Goal: Information Seeking & Learning: Understand process/instructions

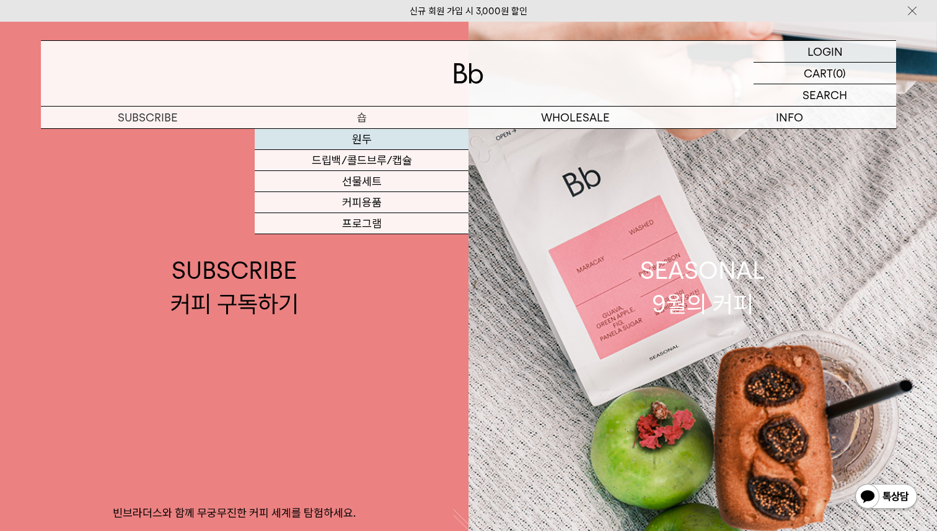
click at [368, 140] on link "원두" at bounding box center [362, 139] width 214 height 21
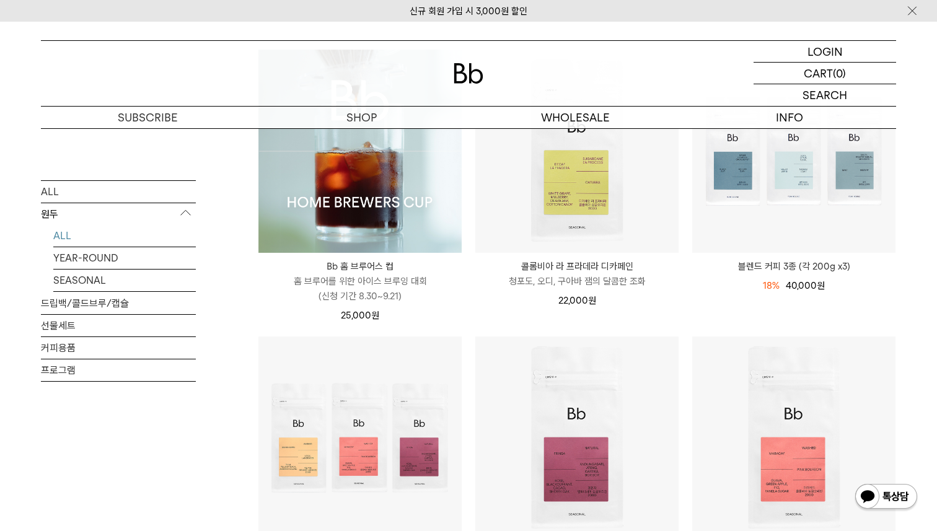
scroll to position [206, 0]
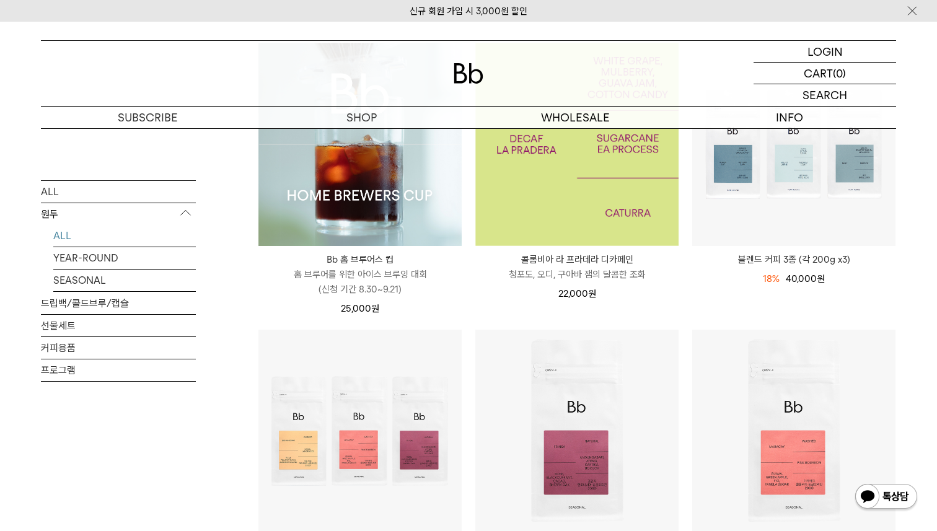
click at [572, 208] on img at bounding box center [577, 144] width 203 height 203
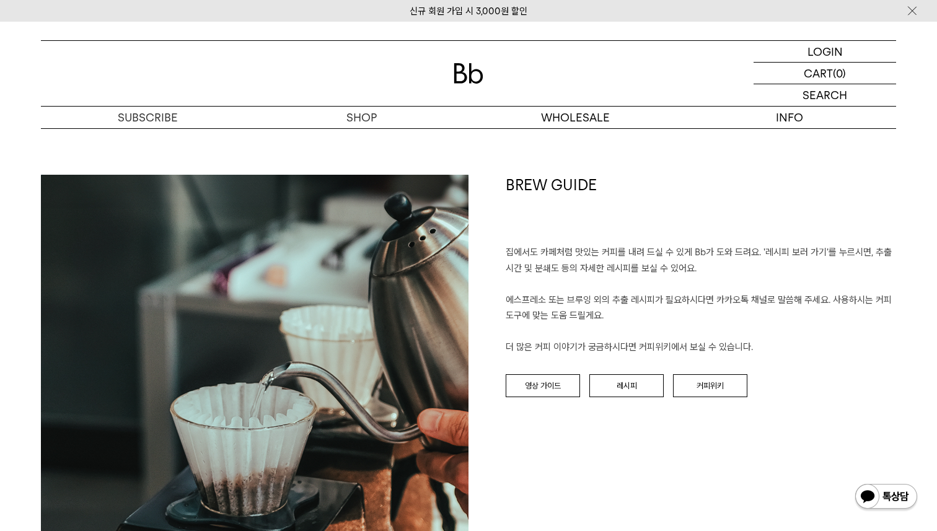
scroll to position [1331, 0]
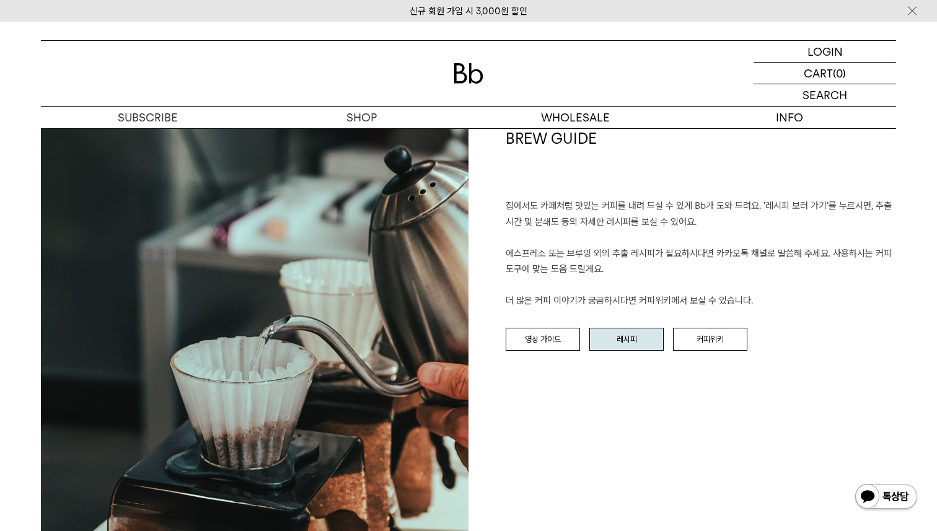
click at [606, 331] on link "레시피" at bounding box center [627, 340] width 74 height 24
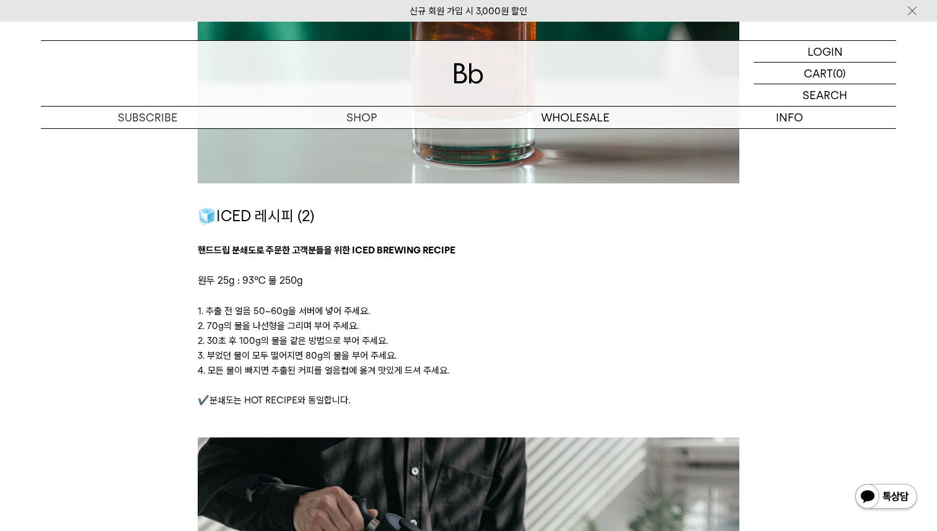
scroll to position [2374, 0]
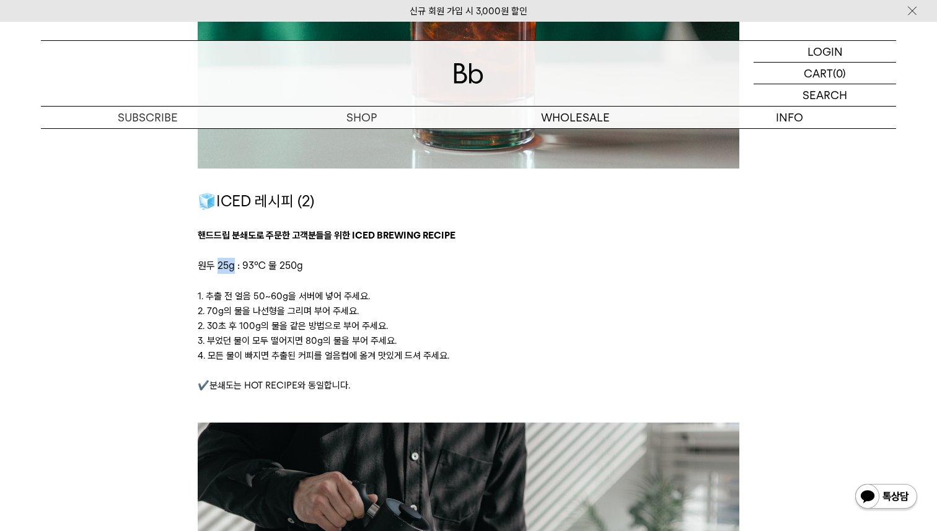
drag, startPoint x: 219, startPoint y: 265, endPoint x: 233, endPoint y: 266, distance: 14.3
click at [233, 266] on span "원두 25g : 93℃ 물 250g" at bounding box center [250, 266] width 105 height 12
click at [319, 258] on p "원두 25g : 93℃ 물 250g" at bounding box center [468, 266] width 541 height 16
drag, startPoint x: 242, startPoint y: 267, endPoint x: 297, endPoint y: 267, distance: 54.6
click at [297, 268] on span "원두 25g : 93℃ 물 250g" at bounding box center [250, 266] width 105 height 12
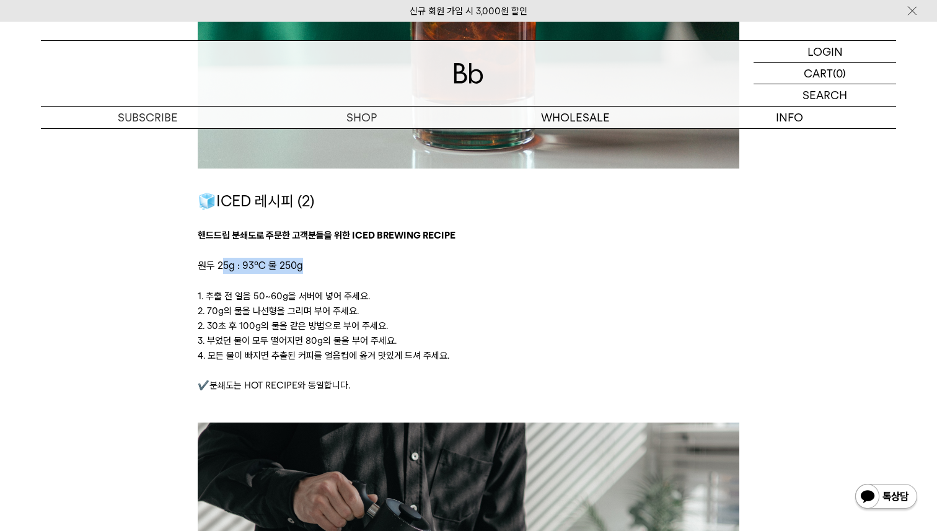
drag, startPoint x: 309, startPoint y: 269, endPoint x: 222, endPoint y: 259, distance: 88.1
click at [222, 259] on p "원두 25g : 93℃ 물 250g" at bounding box center [468, 266] width 541 height 16
click at [250, 291] on p "1. 추출 전 얼음 50~60g을 서버에 넣어 주세요." at bounding box center [468, 296] width 541 height 15
drag, startPoint x: 293, startPoint y: 299, endPoint x: 252, endPoint y: 298, distance: 40.9
click at [252, 298] on p "1. 추출 전 얼음 50~60g을 서버에 넣어 주세요." at bounding box center [468, 296] width 541 height 15
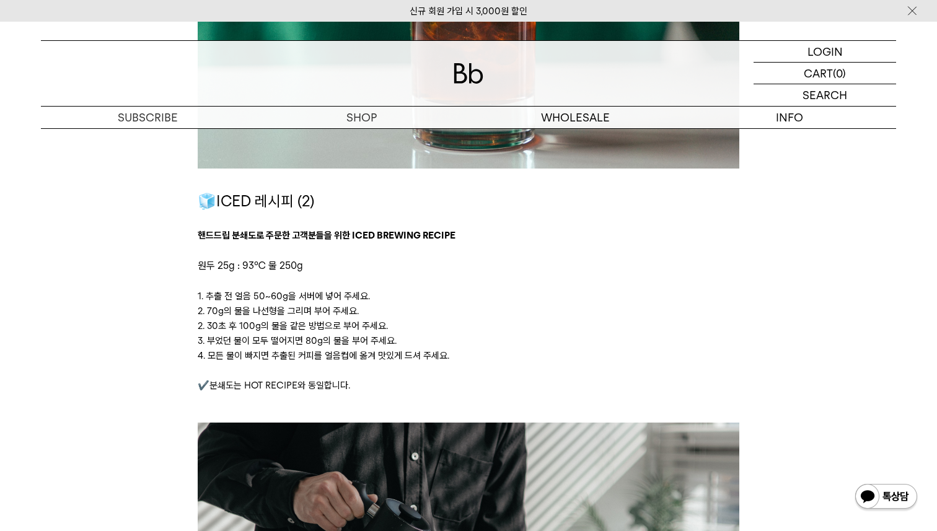
click at [276, 314] on p "2. 70g의 물을 나선형을 그리며 부어 주세요." at bounding box center [468, 311] width 541 height 15
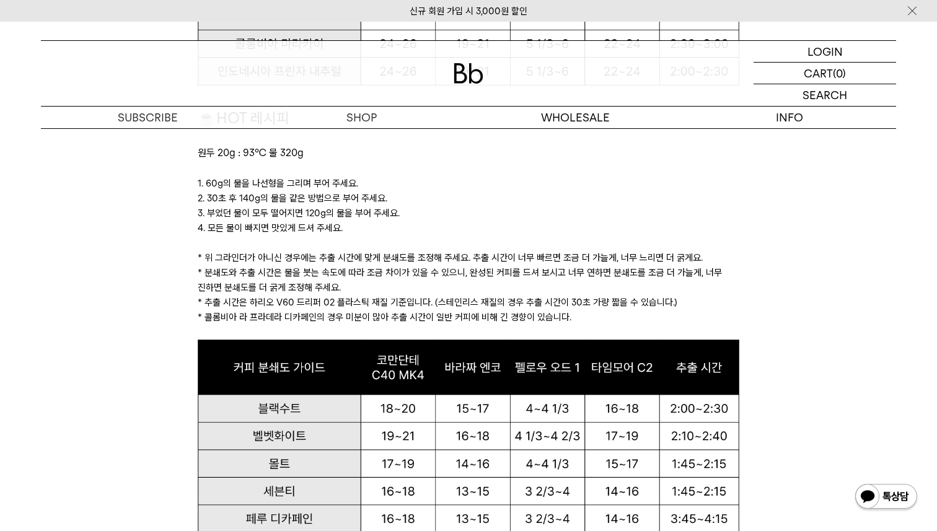
scroll to position [1206, 0]
